Goal: Find specific page/section: Find specific page/section

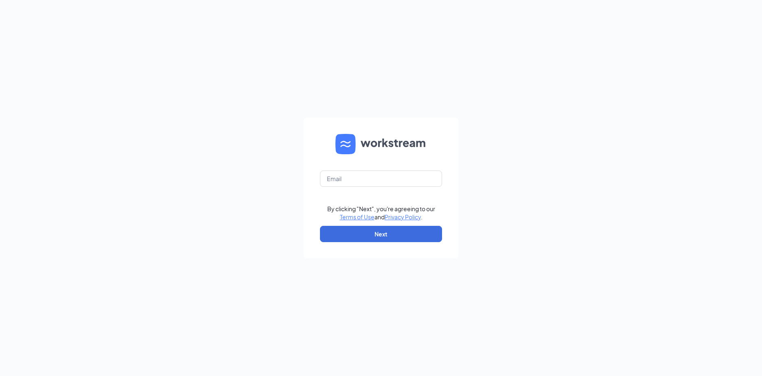
click at [0, 376] on nordpass-portal at bounding box center [0, 376] width 0 height 0
type input "[PERSON_NAME][EMAIL_ADDRESS][DOMAIN_NAME]"
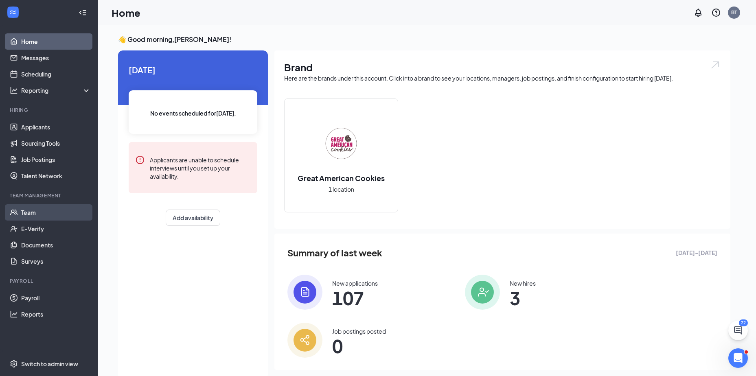
click at [31, 212] on link "Team" at bounding box center [56, 212] width 70 height 16
